Goal: Transaction & Acquisition: Book appointment/travel/reservation

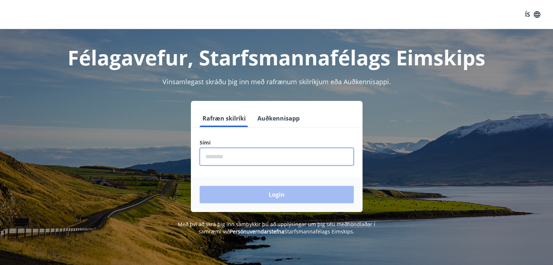
click at [229, 161] on input "phone" at bounding box center [277, 157] width 154 height 18
type input "********"
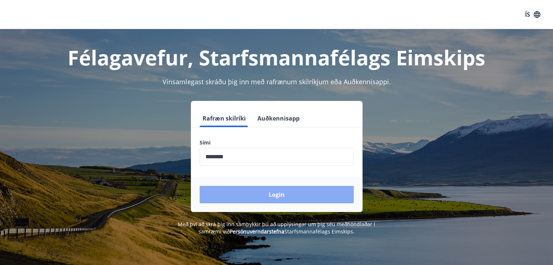
click at [267, 195] on button "Login" at bounding box center [277, 194] width 154 height 17
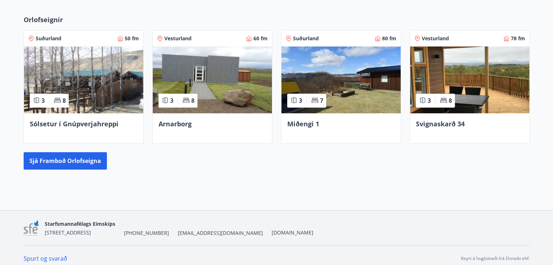
scroll to position [272, 0]
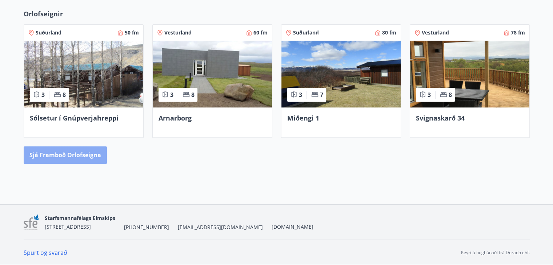
click at [70, 153] on button "Sjá framboð orlofseigna" at bounding box center [65, 154] width 83 height 17
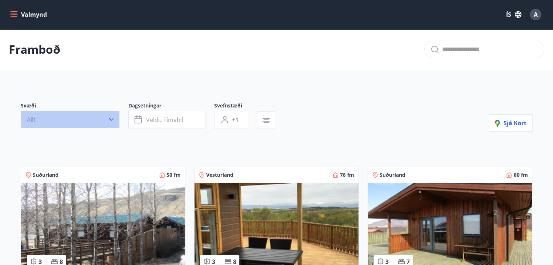
click at [102, 119] on button "Allt" at bounding box center [70, 119] width 99 height 17
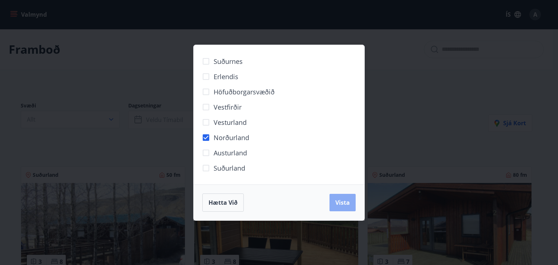
click at [345, 202] on span "Vista" at bounding box center [342, 203] width 15 height 8
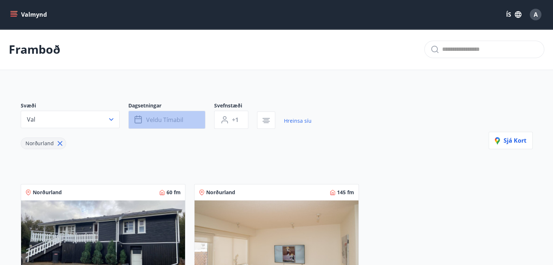
click at [167, 120] on span "Veldu tímabil" at bounding box center [164, 120] width 37 height 8
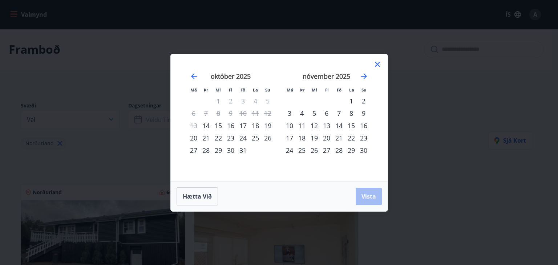
click at [339, 124] on div "14" at bounding box center [339, 126] width 12 height 12
click at [363, 124] on div "16" at bounding box center [364, 126] width 12 height 12
click at [369, 197] on span "Vista" at bounding box center [369, 197] width 15 height 8
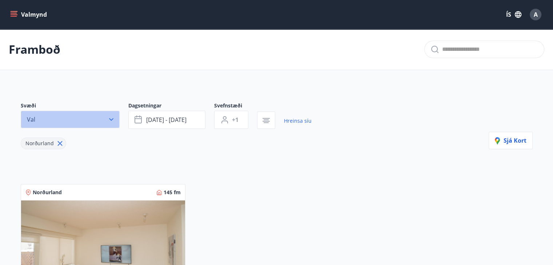
click at [104, 116] on button "Val" at bounding box center [70, 119] width 99 height 17
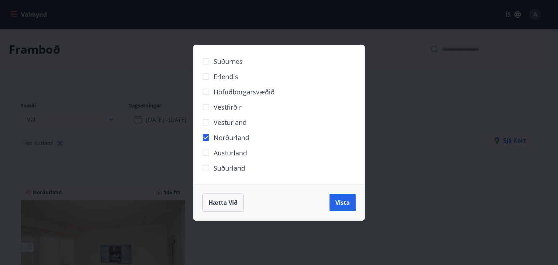
click at [431, 123] on div "Suðurnes Erlendis Höfuðborgarsvæðið Vestfirðir Vesturland Norðurland Austurland…" at bounding box center [279, 132] width 558 height 265
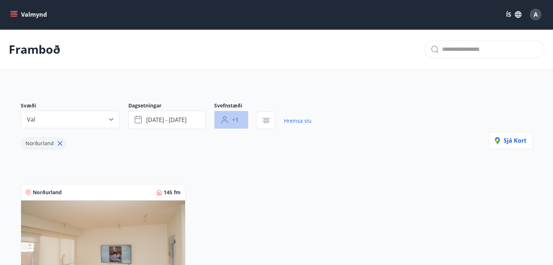
click at [239, 117] on button "+1" at bounding box center [231, 120] width 34 height 18
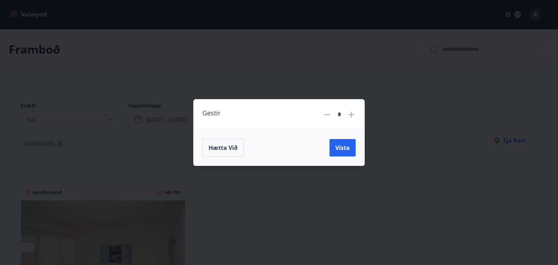
click at [351, 117] on icon at bounding box center [352, 115] width 6 height 6
type input "*"
click at [343, 148] on span "Vista" at bounding box center [342, 148] width 15 height 8
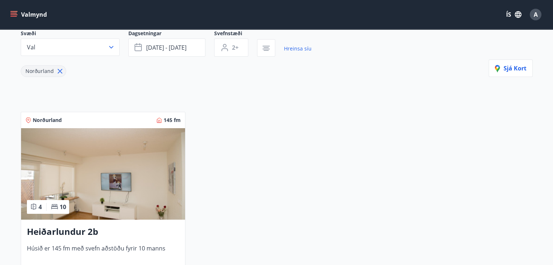
scroll to position [58, 0]
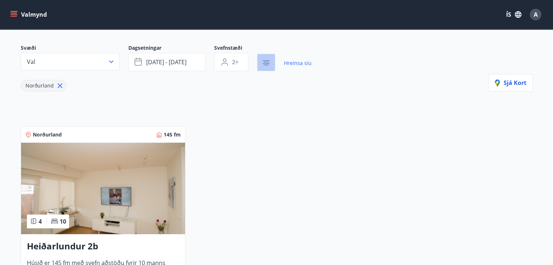
click at [265, 62] on icon "button" at bounding box center [265, 62] width 5 height 1
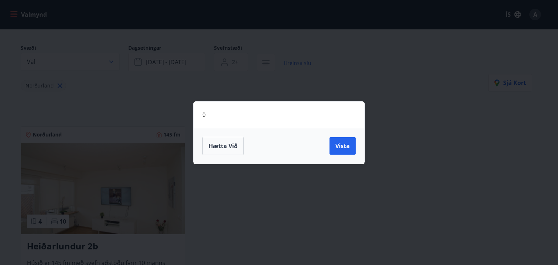
click at [395, 89] on div "0 Hætta við Vista" at bounding box center [279, 132] width 558 height 265
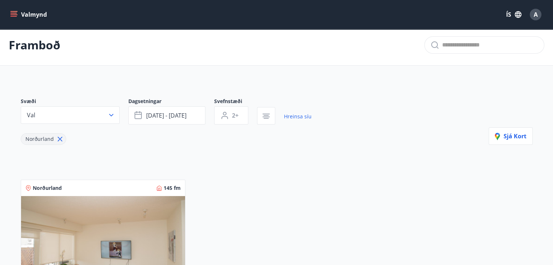
scroll to position [0, 0]
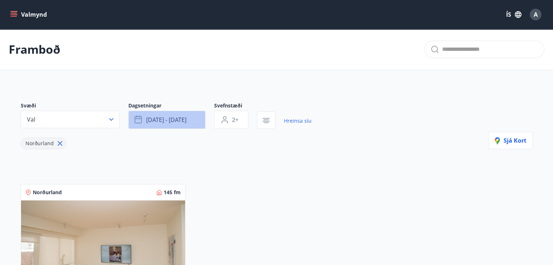
click at [163, 118] on span "nóv 14 - nóv 16" at bounding box center [166, 120] width 40 height 8
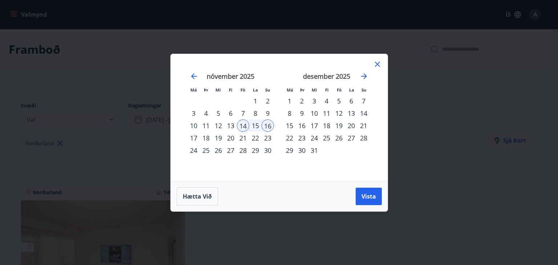
click at [430, 163] on div "Má Þr Mi Fi Fö La Su Má Þr Mi Fi Fö La Su október 2025 1 2 3 4 5 6 7 8 9 10 11 …" at bounding box center [279, 132] width 558 height 265
click at [447, 197] on div "Má Þr Mi Fi Fö La Su Má Þr Mi Fi Fö La Su október 2025 1 2 3 4 5 6 7 8 9 10 11 …" at bounding box center [279, 132] width 558 height 265
click at [374, 195] on span "Vista" at bounding box center [369, 197] width 15 height 8
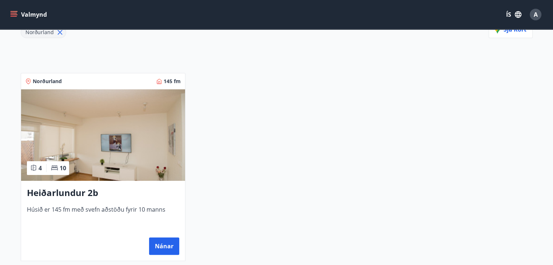
scroll to position [169, 0]
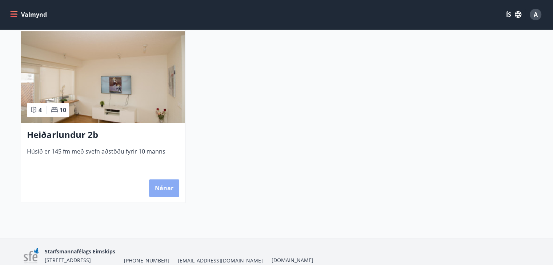
click at [165, 188] on button "Nánar" at bounding box center [164, 188] width 30 height 17
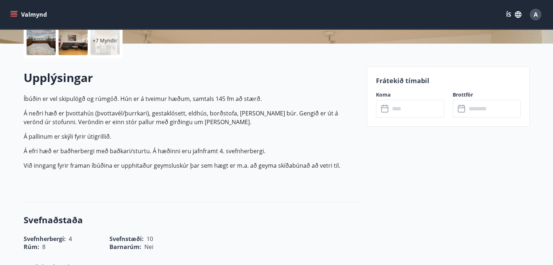
scroll to position [189, 0]
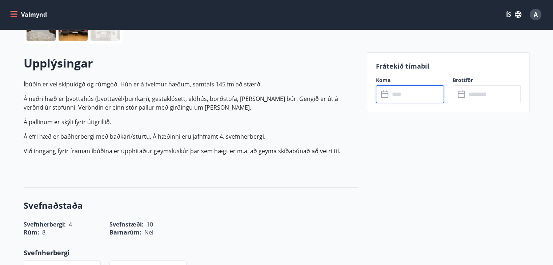
click at [404, 98] on input "text" at bounding box center [417, 94] width 54 height 18
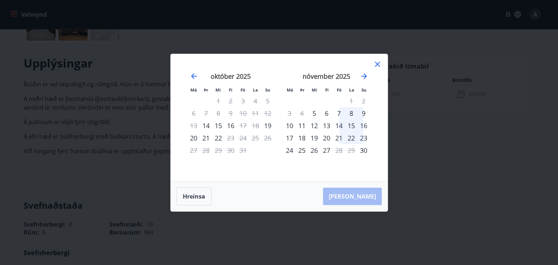
click at [341, 124] on div "14" at bounding box center [339, 126] width 12 height 12
click at [340, 126] on div "14" at bounding box center [339, 126] width 12 height 12
click at [364, 124] on div "16" at bounding box center [364, 126] width 12 height 12
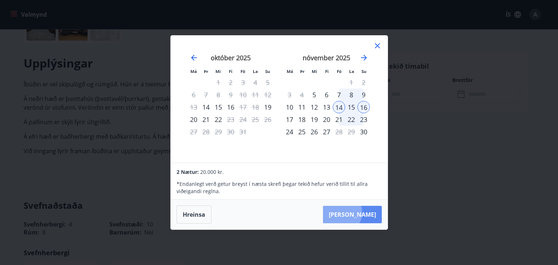
click at [362, 213] on button "Taka Frá" at bounding box center [352, 214] width 59 height 17
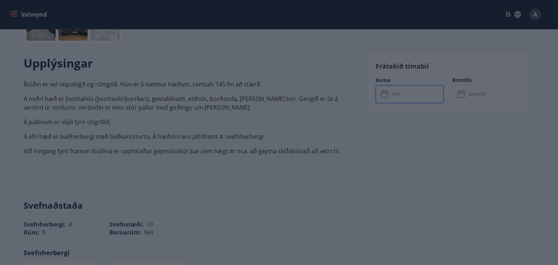
type input "******"
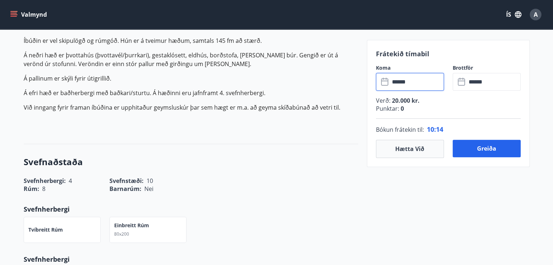
scroll to position [218, 0]
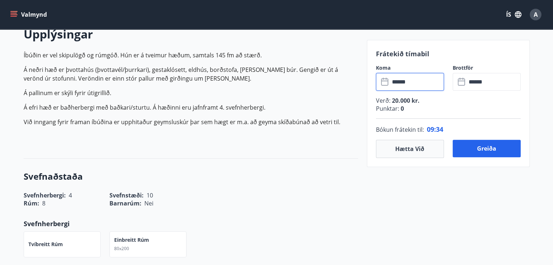
click at [417, 83] on input "******" at bounding box center [417, 82] width 54 height 18
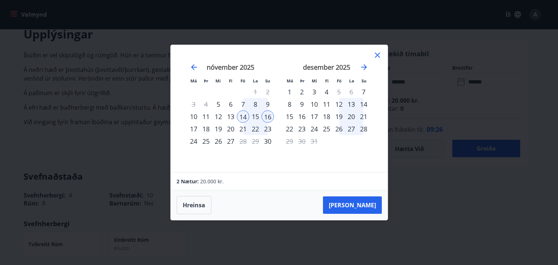
click at [231, 117] on div "13" at bounding box center [231, 116] width 12 height 12
click at [363, 206] on button "Taka Frá" at bounding box center [352, 205] width 59 height 17
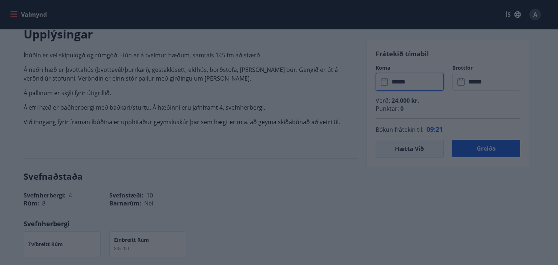
type input "******"
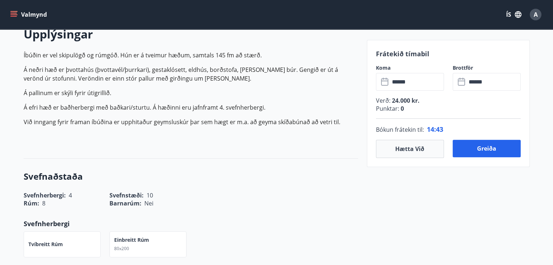
click at [486, 146] on button "Greiða" at bounding box center [486, 148] width 68 height 17
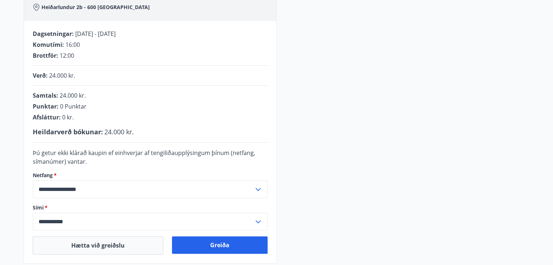
scroll to position [215, 0]
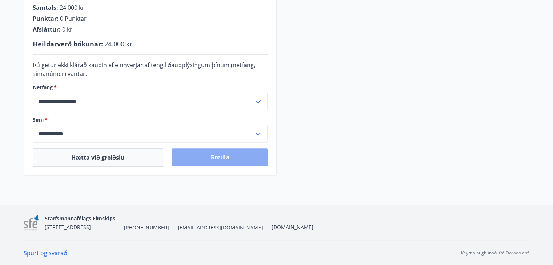
click at [234, 154] on button "Greiða" at bounding box center [220, 157] width 96 height 17
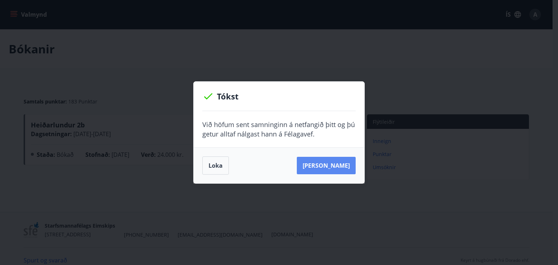
click at [327, 165] on button "Sjá samning" at bounding box center [326, 165] width 59 height 17
click at [214, 168] on button "Loka" at bounding box center [215, 166] width 27 height 18
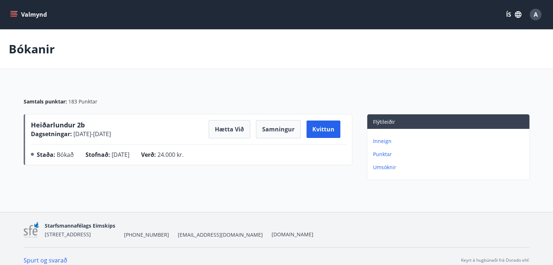
click at [15, 12] on icon "menu" at bounding box center [15, 11] width 8 height 1
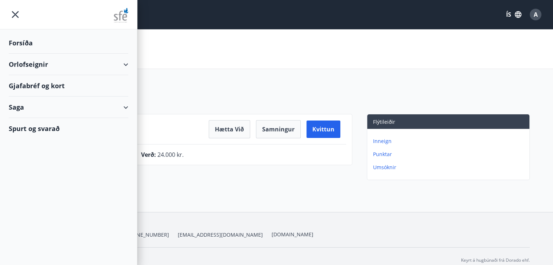
click at [36, 65] on div "Orlofseignir" at bounding box center [69, 64] width 120 height 21
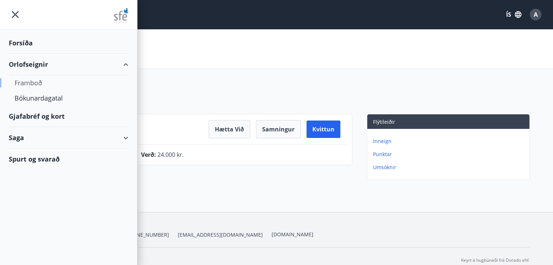
click at [36, 82] on div "Framboð" at bounding box center [69, 82] width 108 height 15
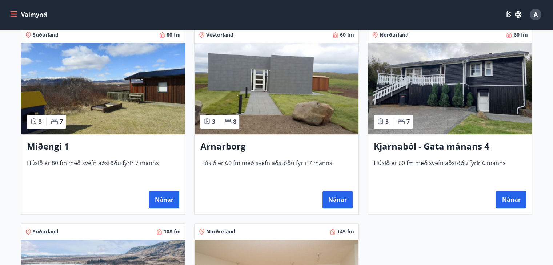
scroll to position [304, 0]
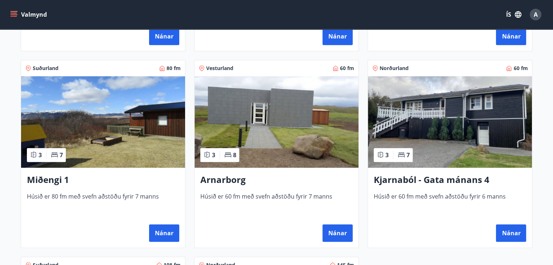
click at [436, 179] on h3 "Kjarnaból - Gata mánans 4" at bounding box center [450, 180] width 152 height 13
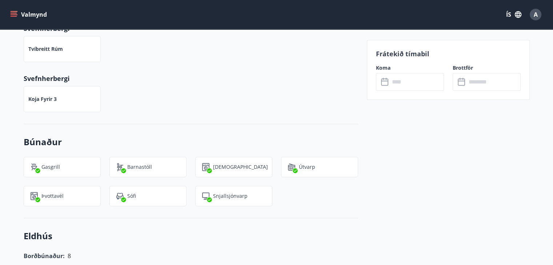
scroll to position [430, 0]
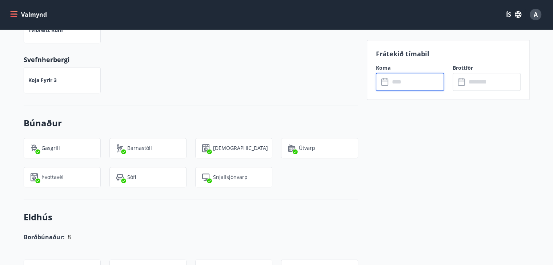
click at [411, 86] on input "text" at bounding box center [417, 82] width 54 height 18
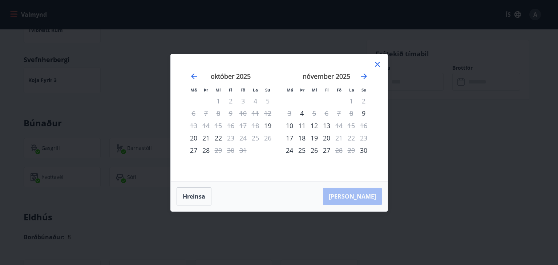
click at [378, 63] on icon at bounding box center [377, 64] width 5 height 5
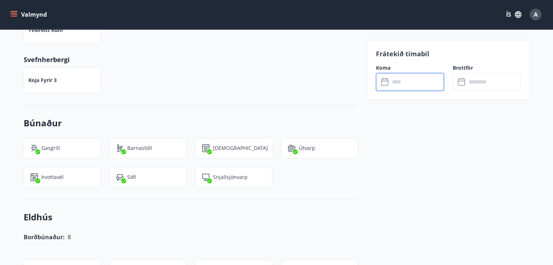
click at [17, 15] on icon "menu" at bounding box center [15, 14] width 8 height 1
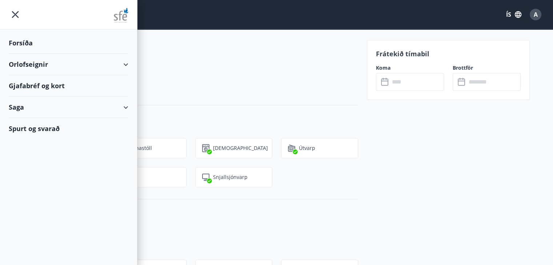
click at [19, 128] on div "Spurt og svarað" at bounding box center [69, 128] width 120 height 21
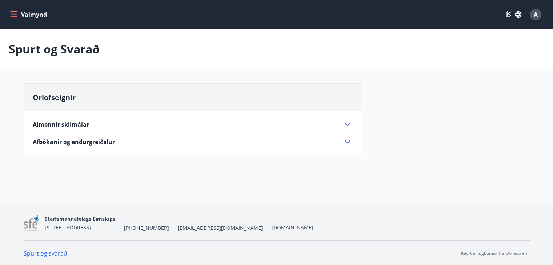
click at [81, 124] on span "Almennir skilmálar" at bounding box center [61, 125] width 56 height 8
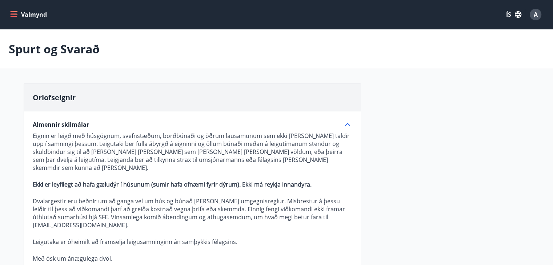
click at [17, 12] on icon "menu" at bounding box center [13, 14] width 7 height 7
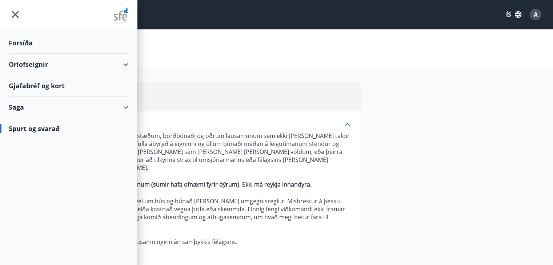
click at [17, 106] on div "Saga" at bounding box center [69, 107] width 120 height 21
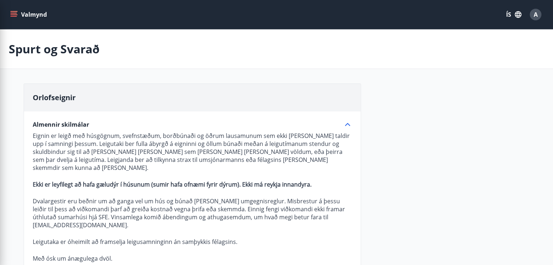
click at [411, 125] on div "Orlofseignir Almennir skilmálar Eignin er leigð með húsgögnum, svefnstæðum, bor…" at bounding box center [277, 195] width 506 height 223
click at [535, 15] on span "A" at bounding box center [536, 15] width 4 height 8
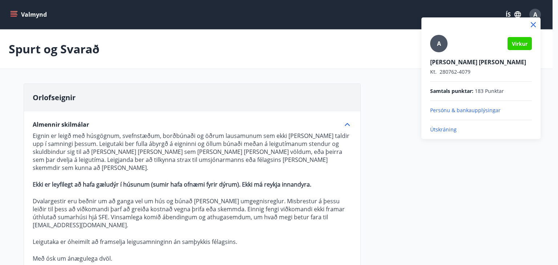
click at [444, 130] on p "Útskráning" at bounding box center [481, 129] width 102 height 7
